Goal: Information Seeking & Learning: Learn about a topic

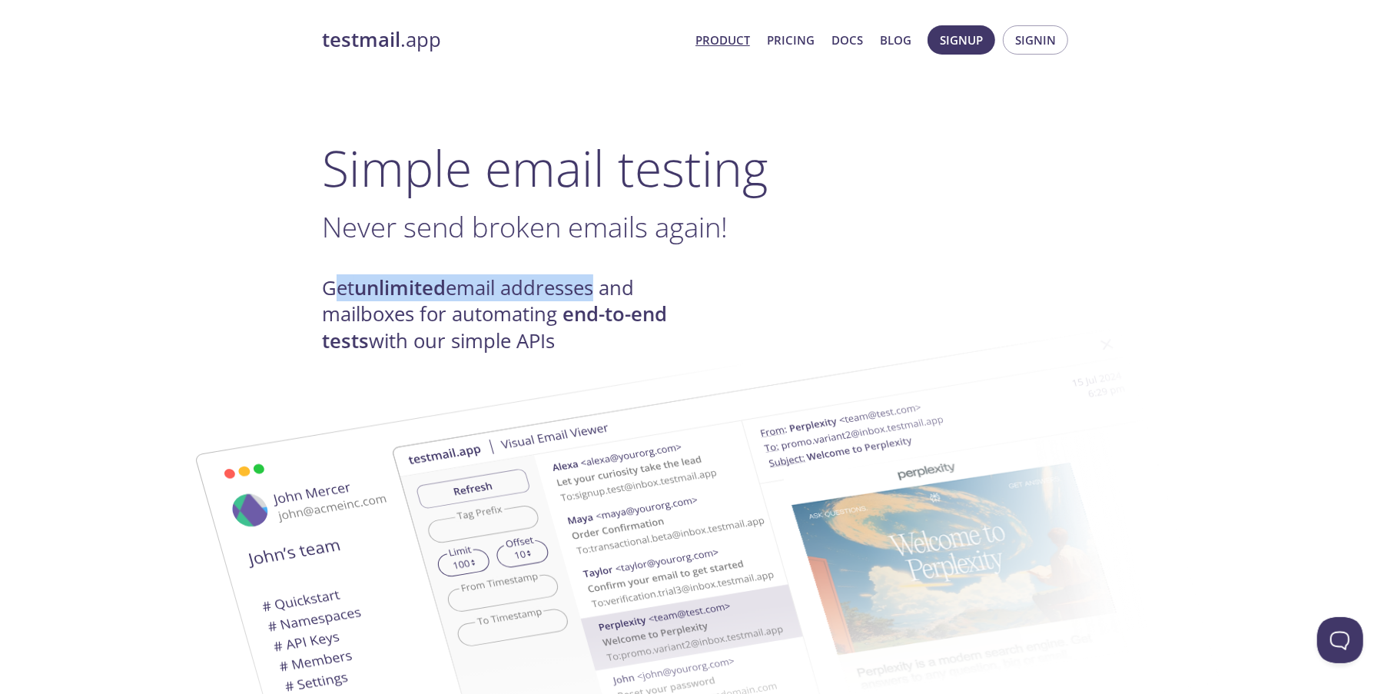
drag, startPoint x: 337, startPoint y: 284, endPoint x: 591, endPoint y: 301, distance: 254.1
click at [591, 301] on h4 "Get unlimited email addresses and mailboxes for automating end-to-end tests wit…" at bounding box center [509, 314] width 375 height 79
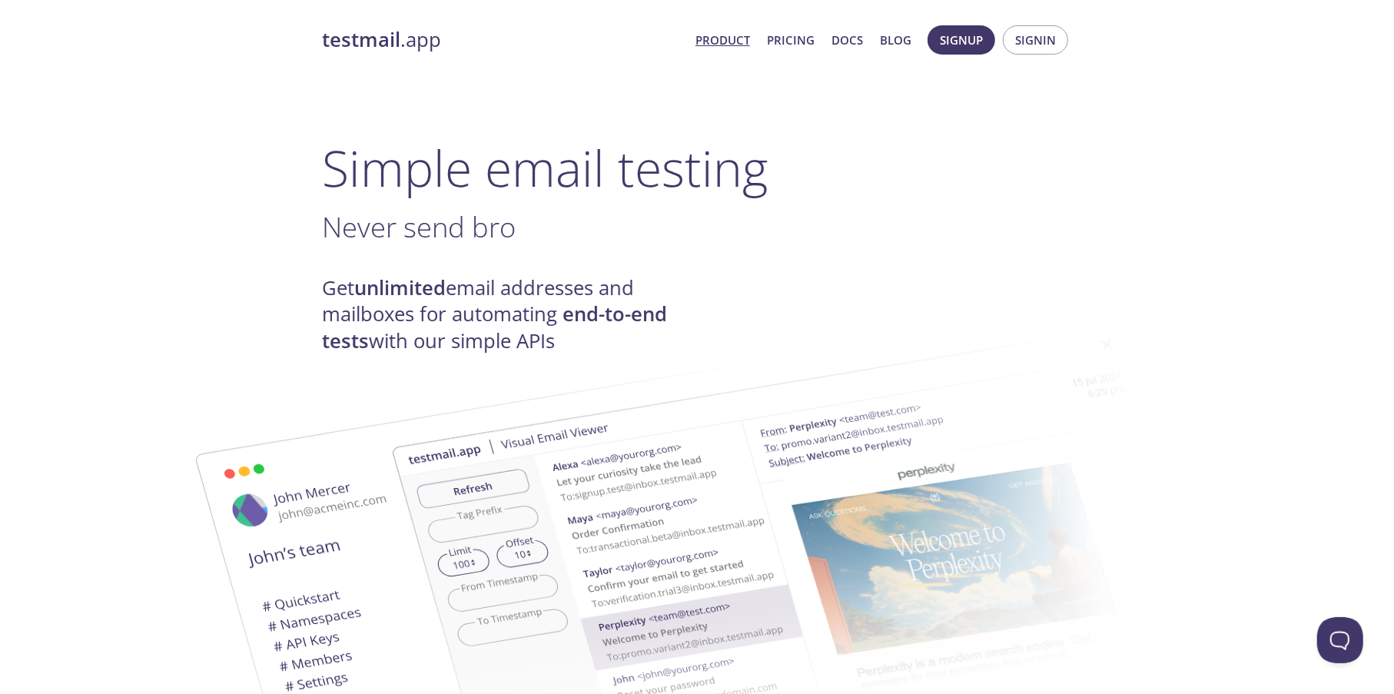
click at [378, 341] on h4 "Get unlimited email addresses and mailboxes for automating end-to-end tests wit…" at bounding box center [509, 314] width 375 height 79
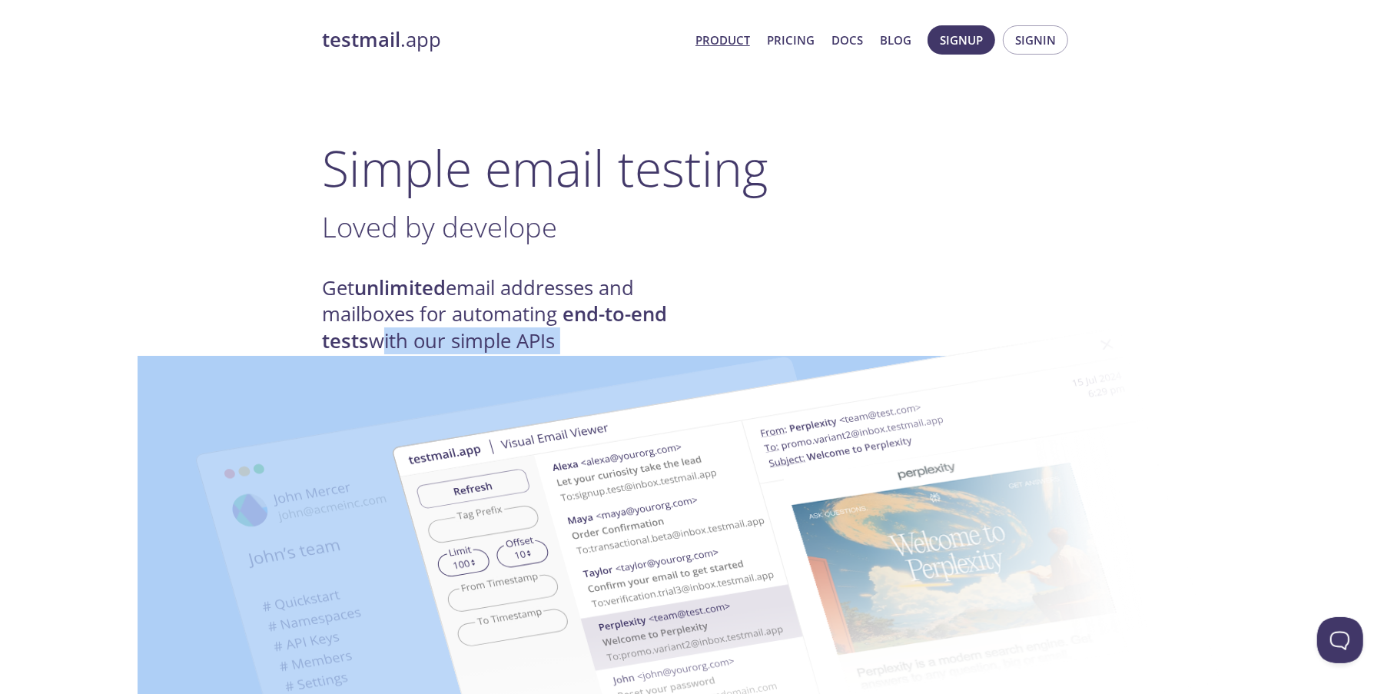
drag, startPoint x: 377, startPoint y: 340, endPoint x: 508, endPoint y: 344, distance: 130.7
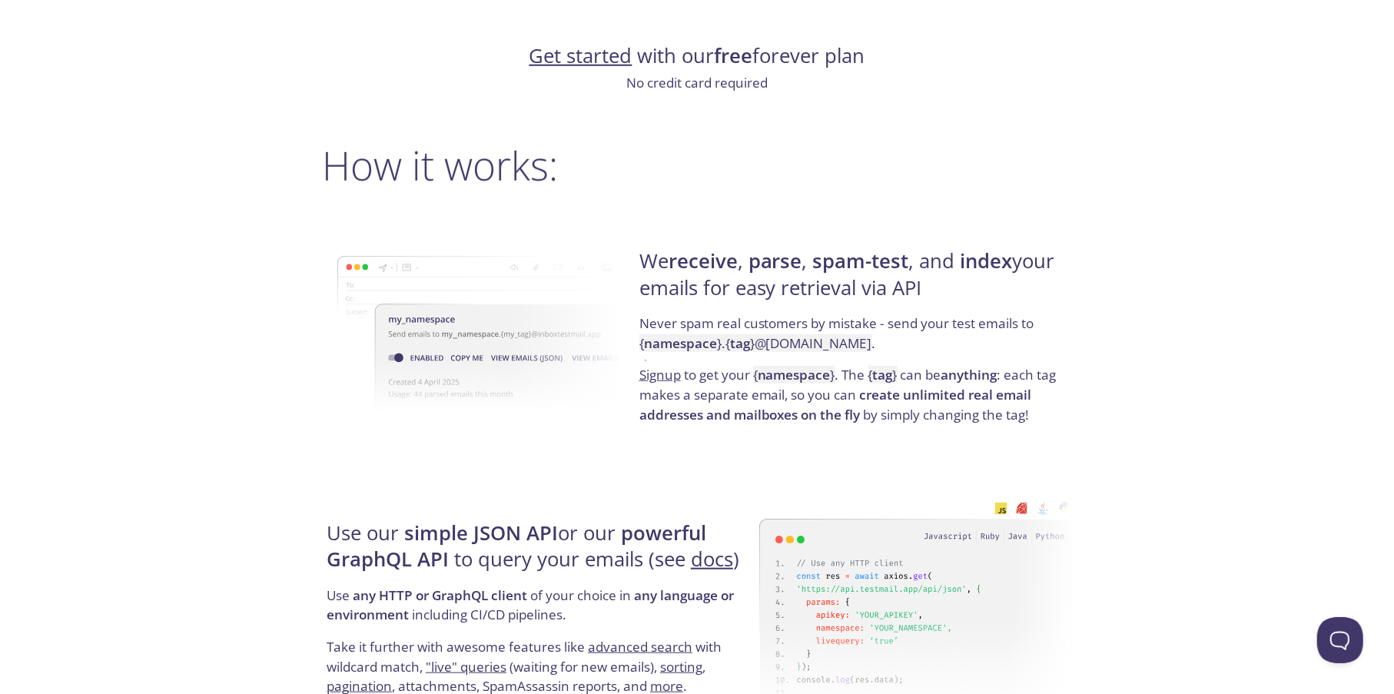
scroll to position [1106, 0]
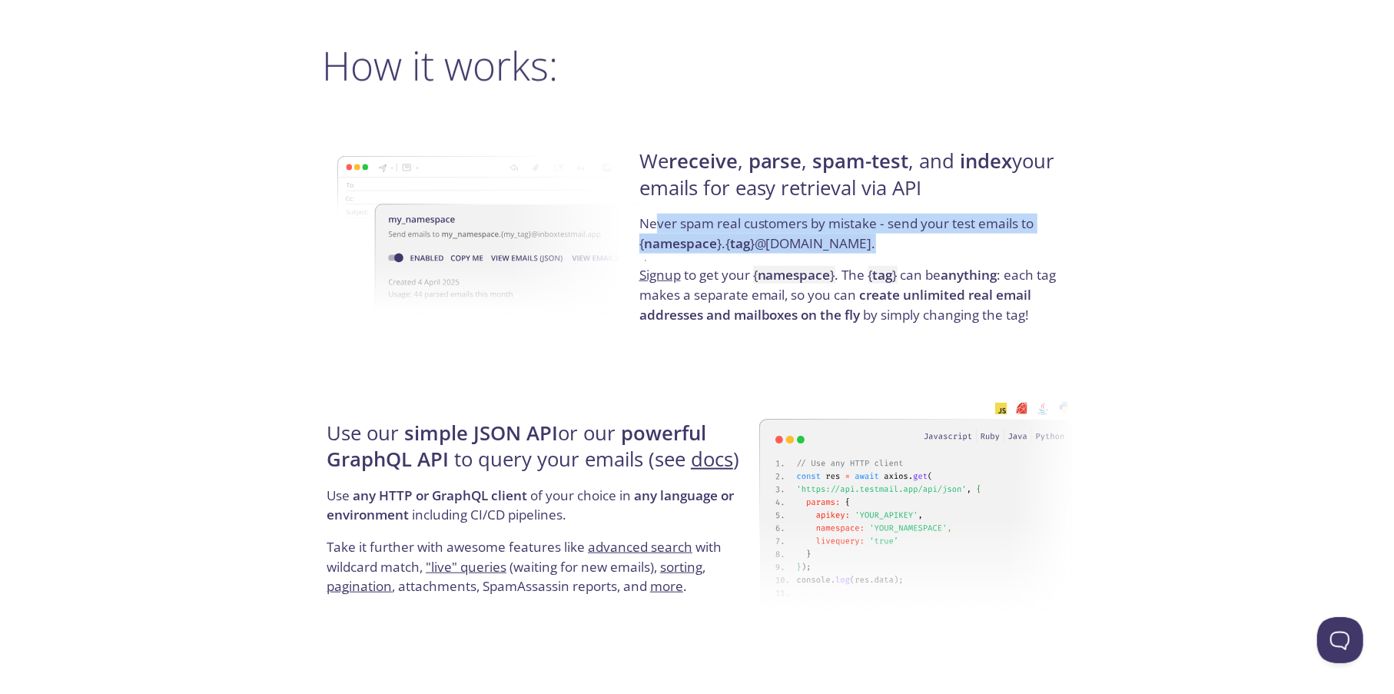
drag, startPoint x: 658, startPoint y: 221, endPoint x: 890, endPoint y: 249, distance: 233.0
click at [890, 249] on p "Never spam real customers by mistake - send your test emails to { namespace } .…" at bounding box center [853, 239] width 428 height 51
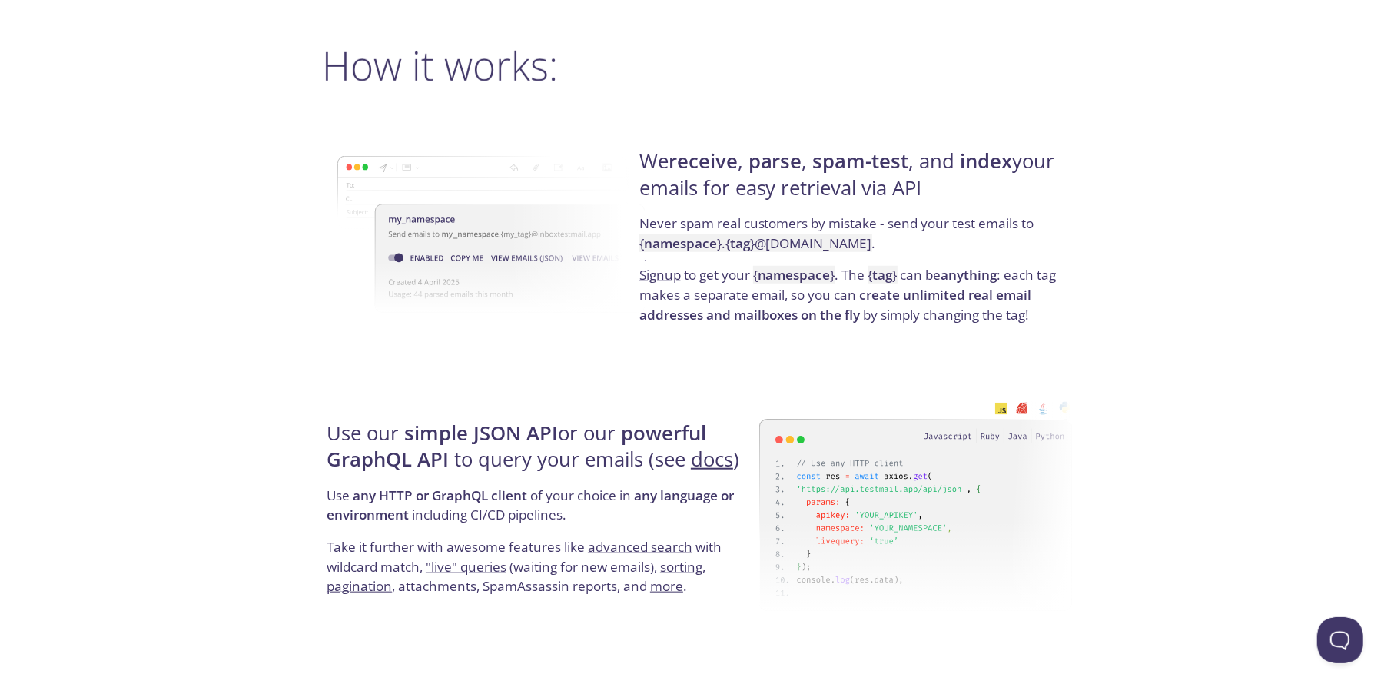
click at [720, 278] on p "Signup to get your { namespace } . The { tag } can be anything : each tag makes…" at bounding box center [853, 294] width 428 height 59
